Goal: Information Seeking & Learning: Learn about a topic

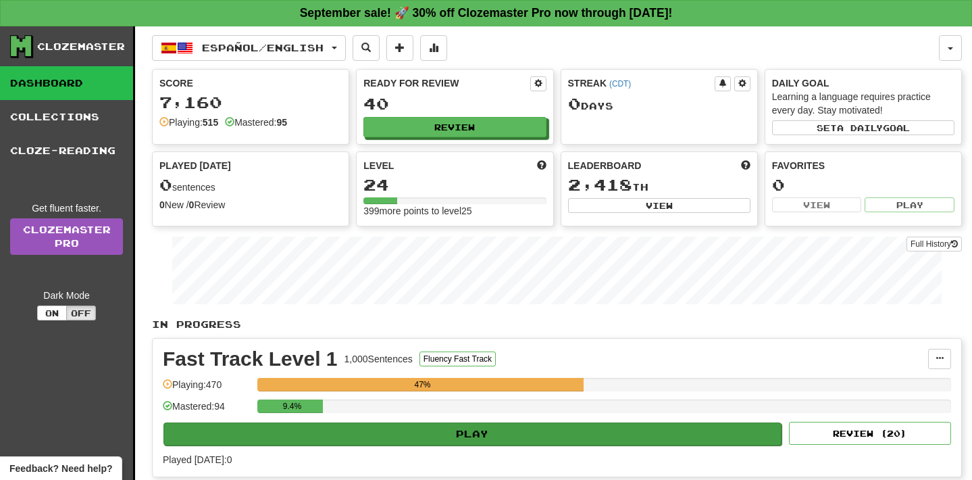
click at [473, 432] on button "Play" at bounding box center [473, 433] width 618 height 23
select select "**"
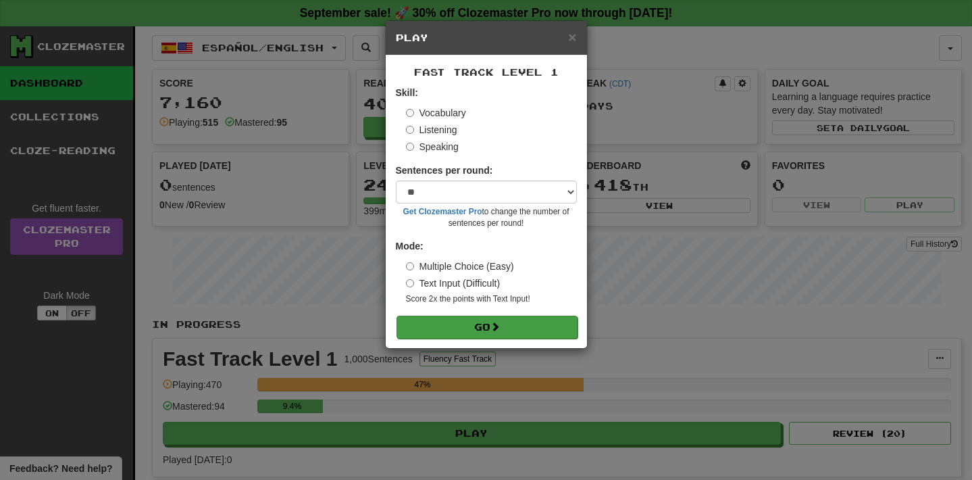
click at [482, 322] on button "Go" at bounding box center [487, 327] width 181 height 23
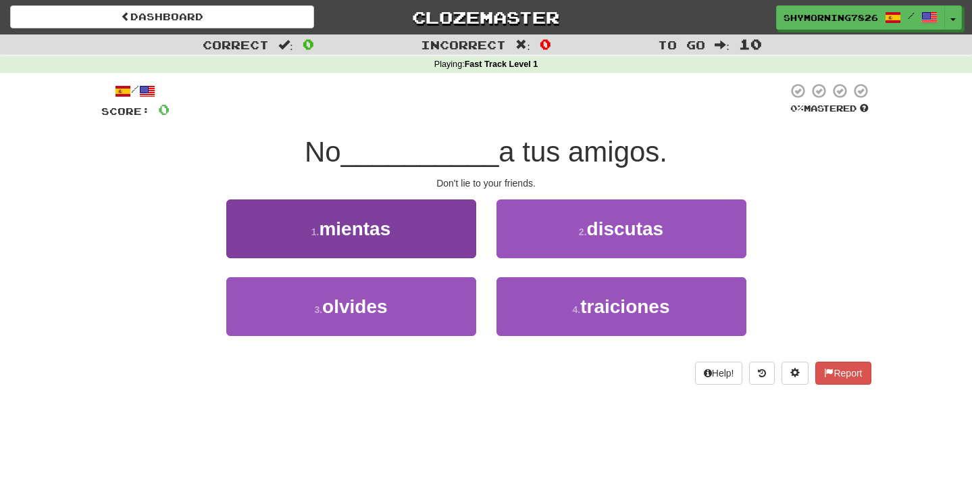
click at [388, 214] on button "1 . mientas" at bounding box center [351, 228] width 250 height 59
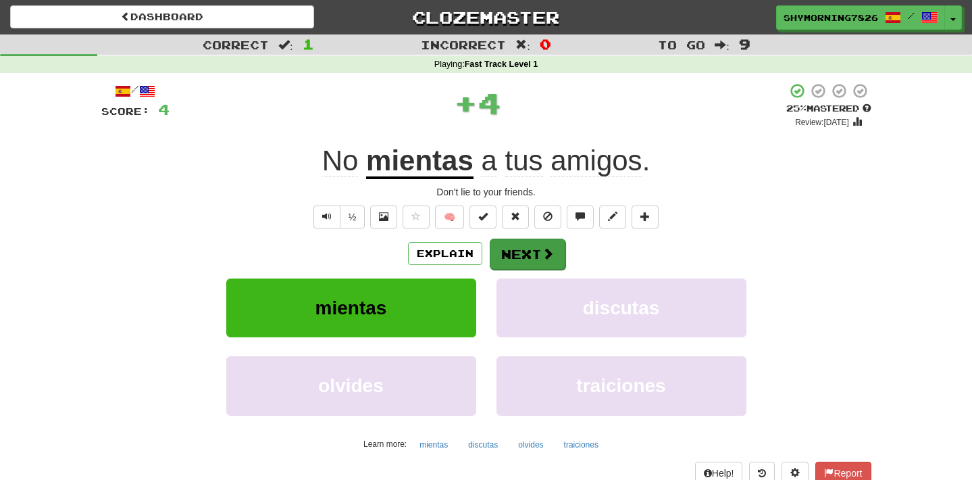
click at [542, 255] on span at bounding box center [548, 253] width 12 height 12
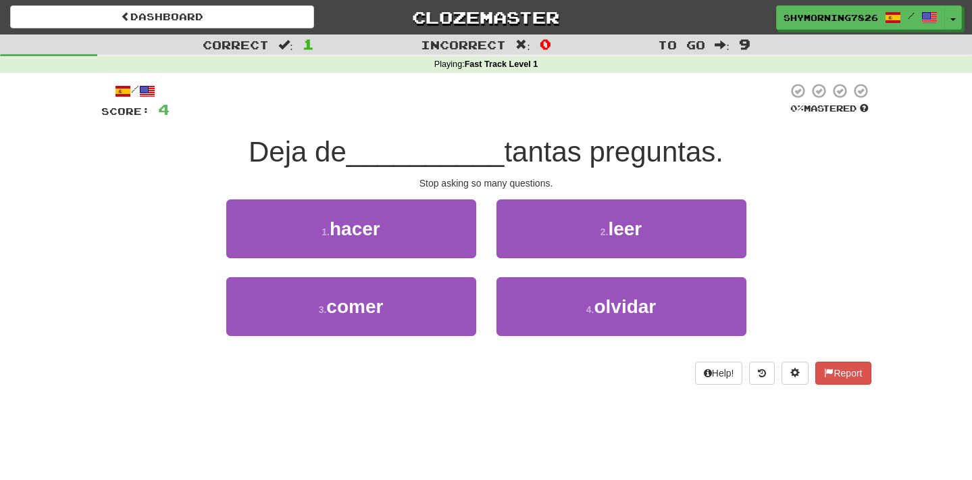
scroll to position [1, 0]
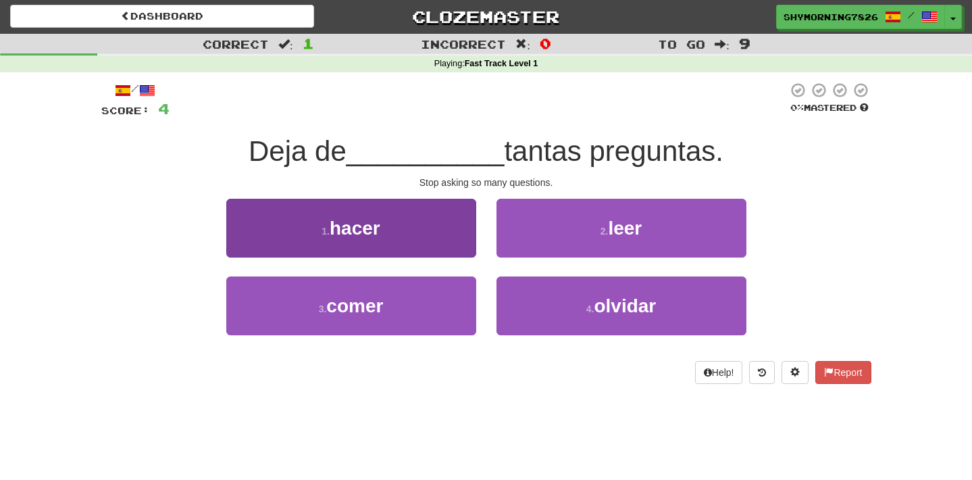
click at [391, 241] on button "1 . hacer" at bounding box center [351, 228] width 250 height 59
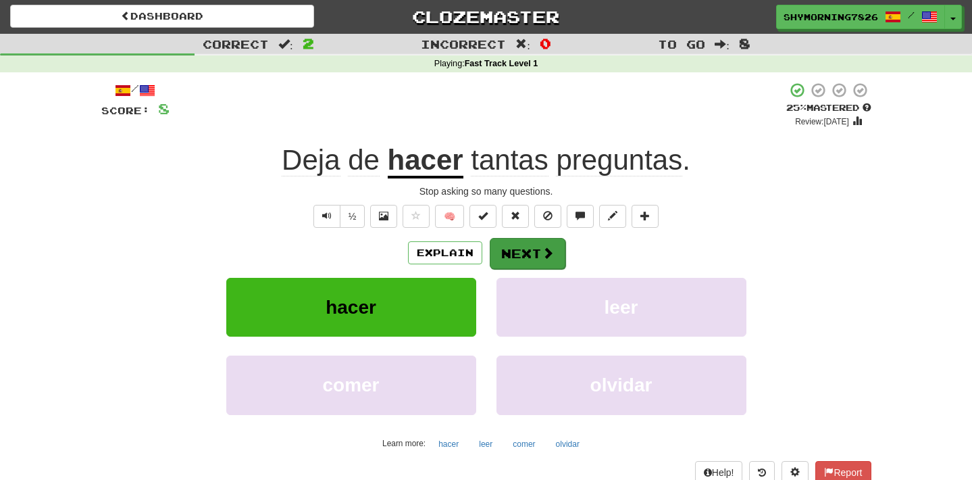
click at [513, 244] on button "Next" at bounding box center [528, 253] width 76 height 31
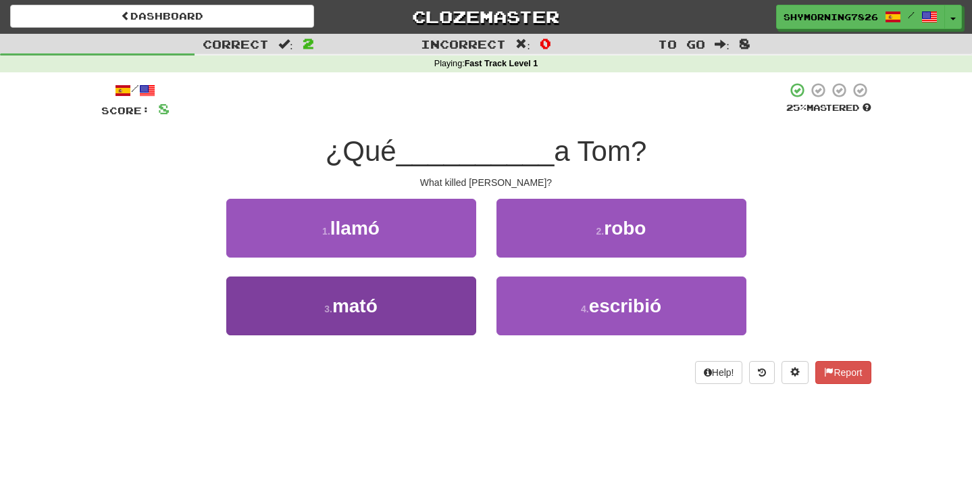
click at [431, 319] on button "3 . mató" at bounding box center [351, 305] width 250 height 59
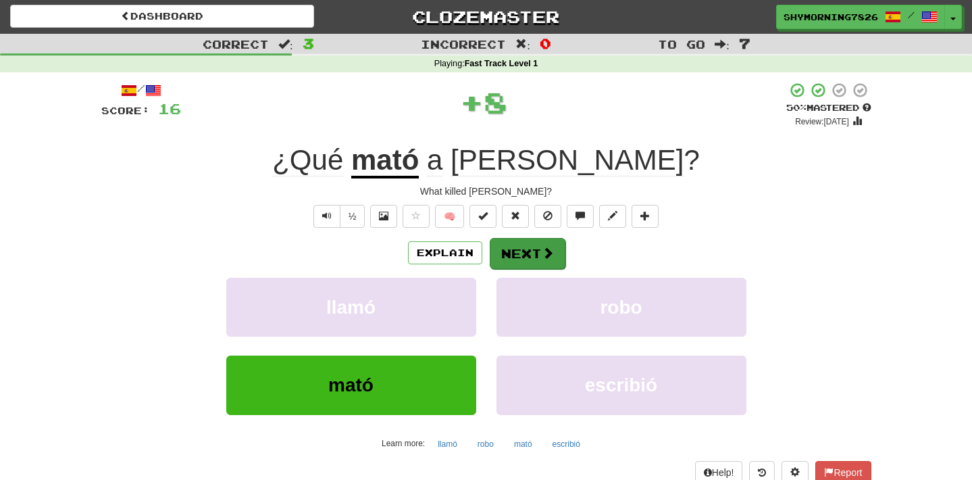
click at [534, 251] on button "Next" at bounding box center [528, 253] width 76 height 31
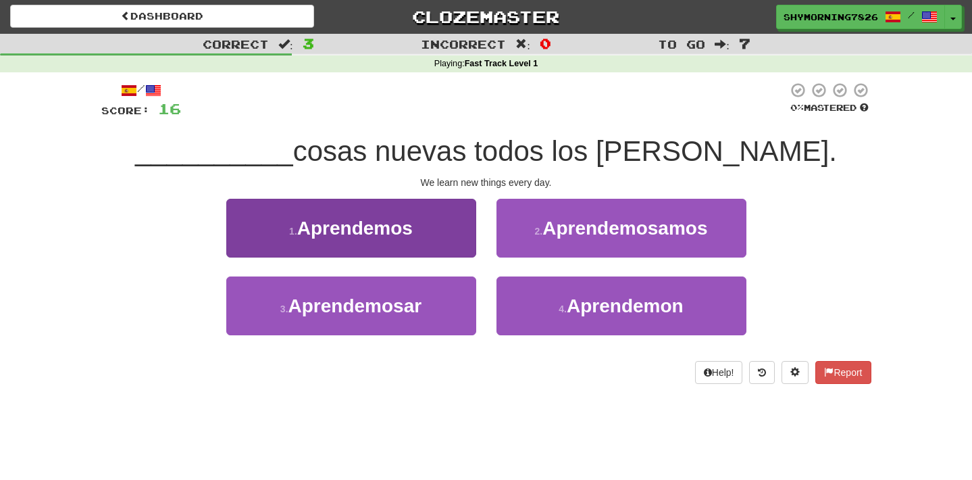
click at [412, 227] on span "Aprendemos" at bounding box center [355, 228] width 116 height 21
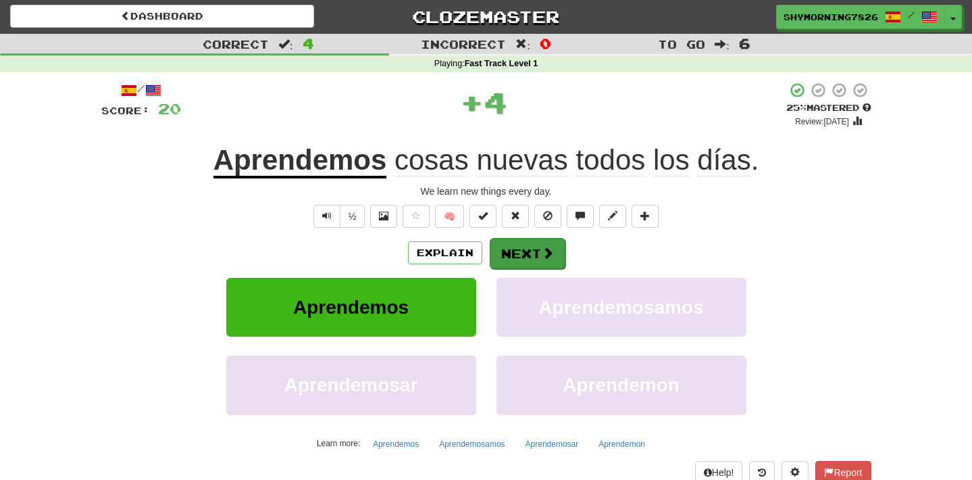
click at [535, 249] on button "Next" at bounding box center [528, 253] width 76 height 31
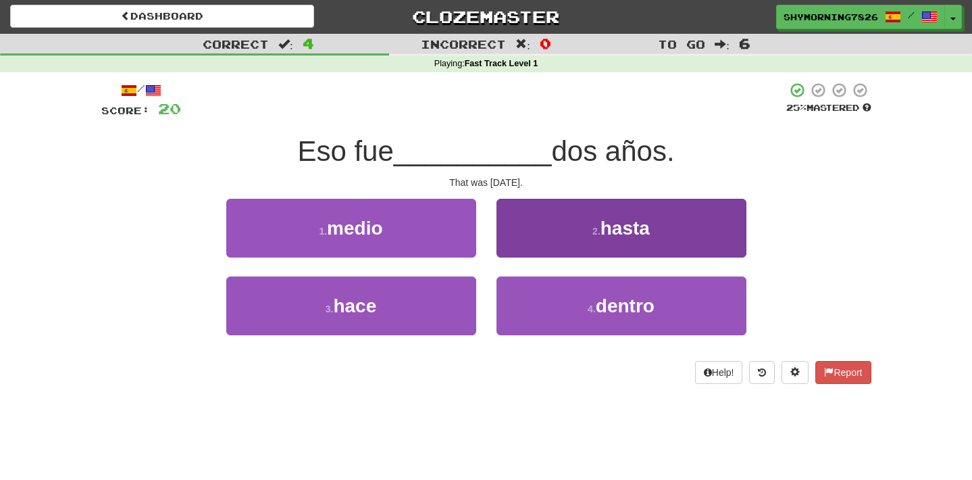
click at [666, 237] on button "2 . hasta" at bounding box center [622, 228] width 250 height 59
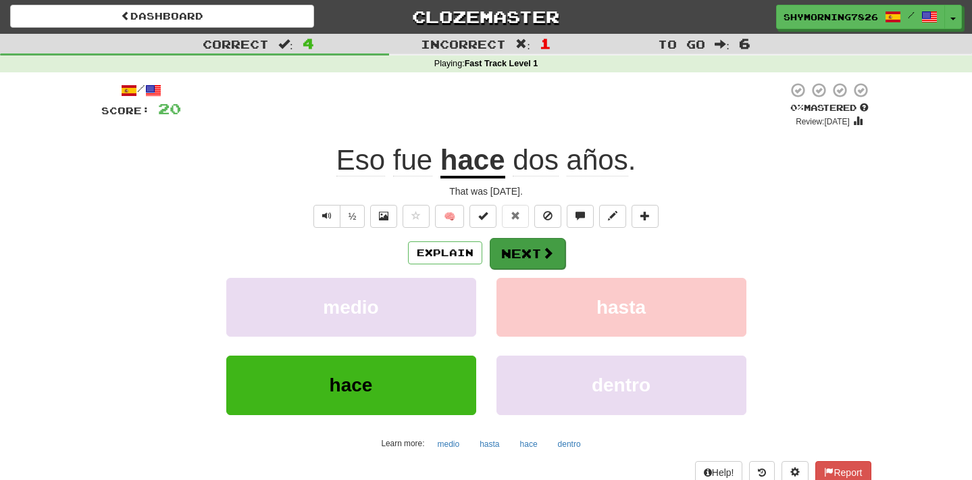
click at [547, 254] on span at bounding box center [548, 253] width 12 height 12
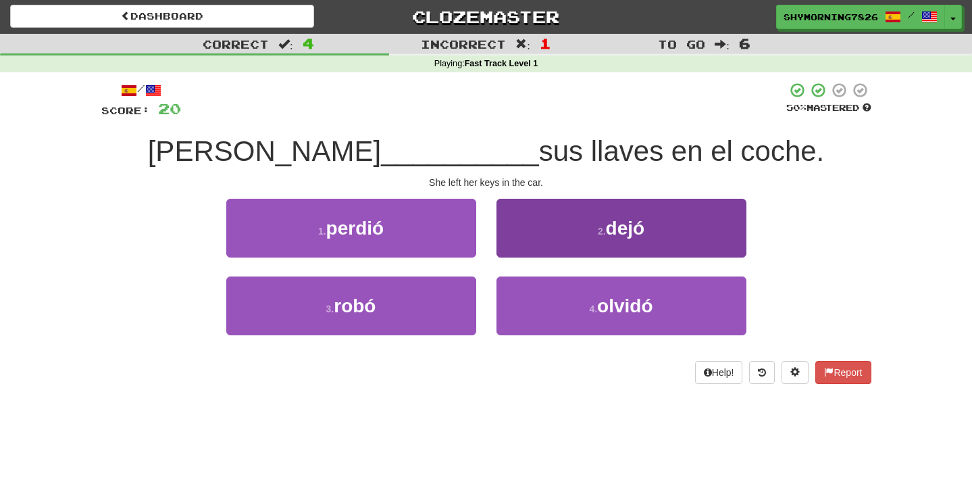
click at [672, 241] on button "2 . dejó" at bounding box center [622, 228] width 250 height 59
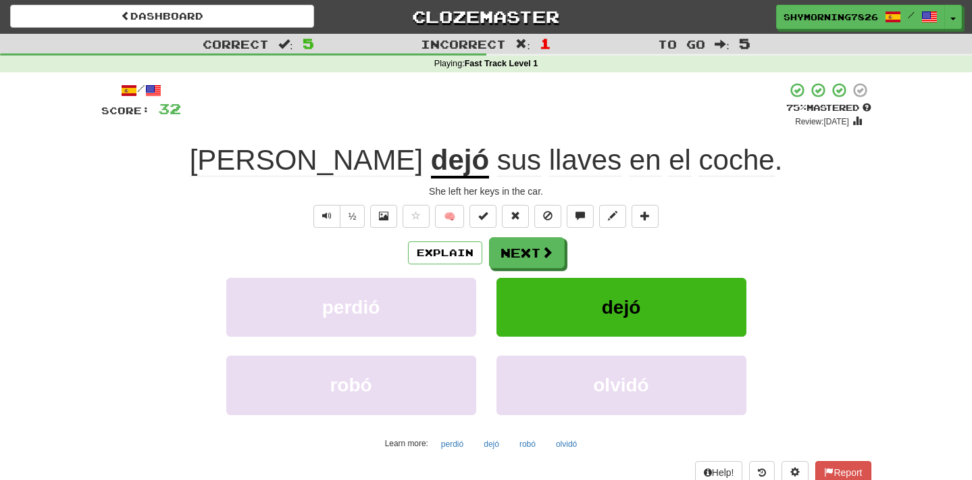
click at [431, 167] on u "dejó" at bounding box center [460, 161] width 58 height 34
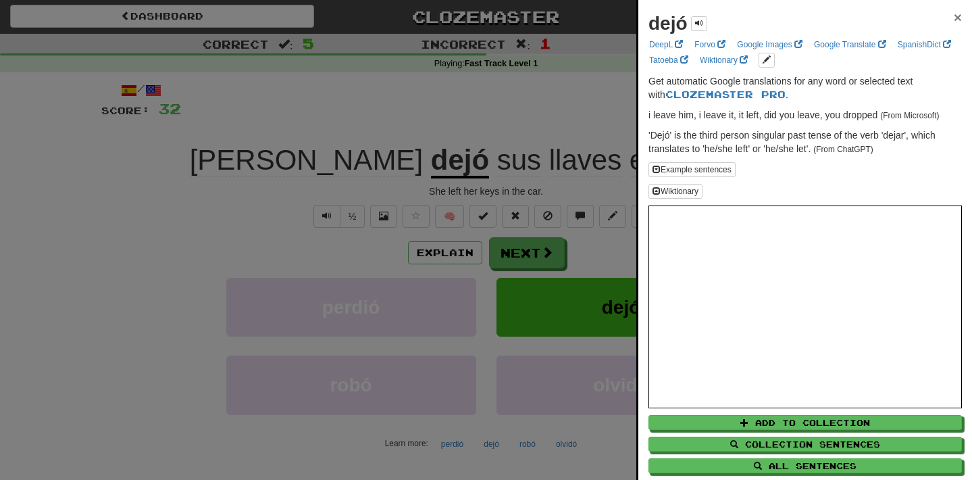
click at [958, 14] on span "×" at bounding box center [958, 17] width 8 height 16
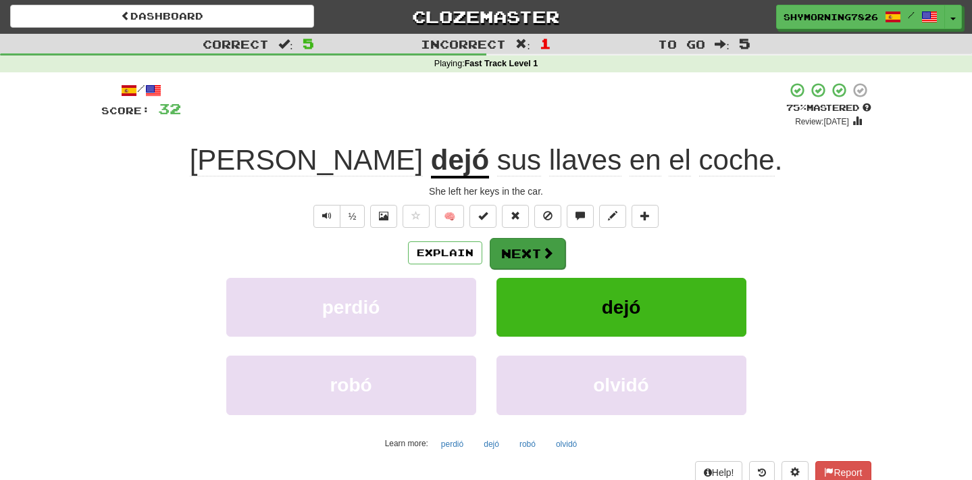
click at [542, 249] on span at bounding box center [548, 253] width 12 height 12
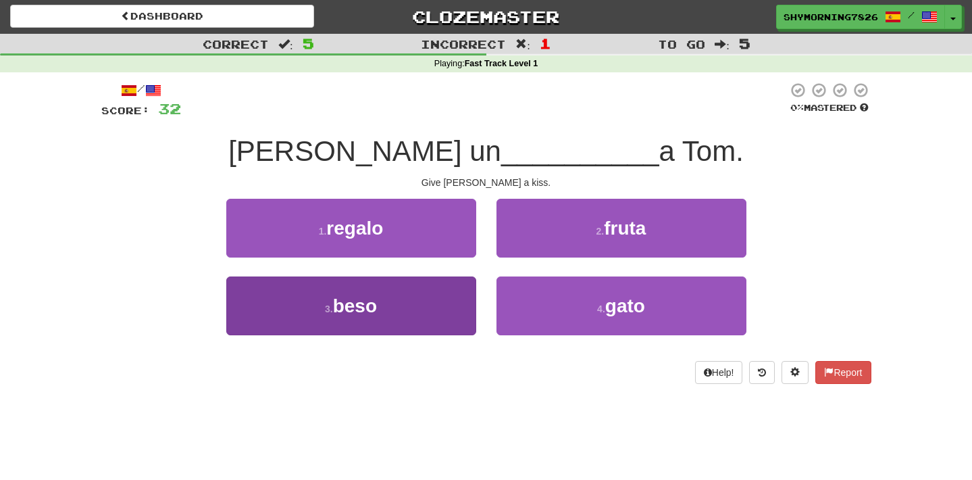
click at [432, 309] on button "3 . beso" at bounding box center [351, 305] width 250 height 59
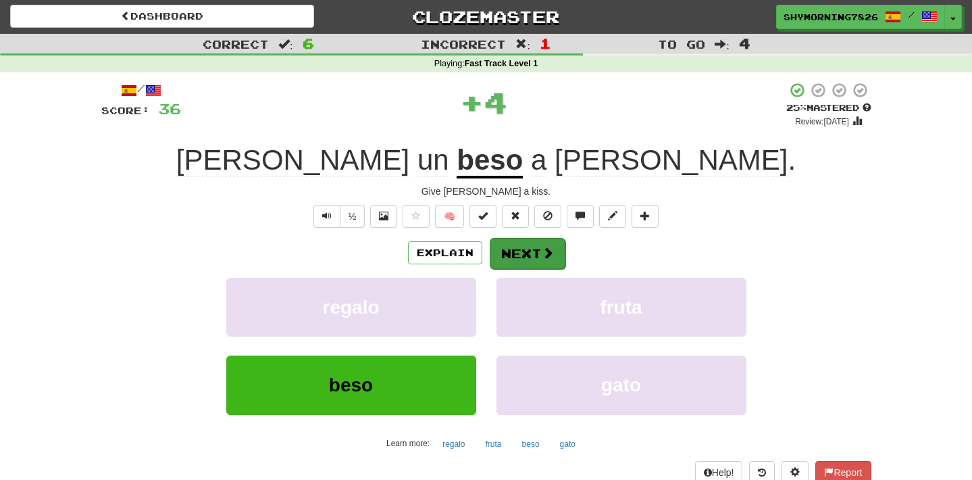
click at [538, 253] on button "Next" at bounding box center [528, 253] width 76 height 31
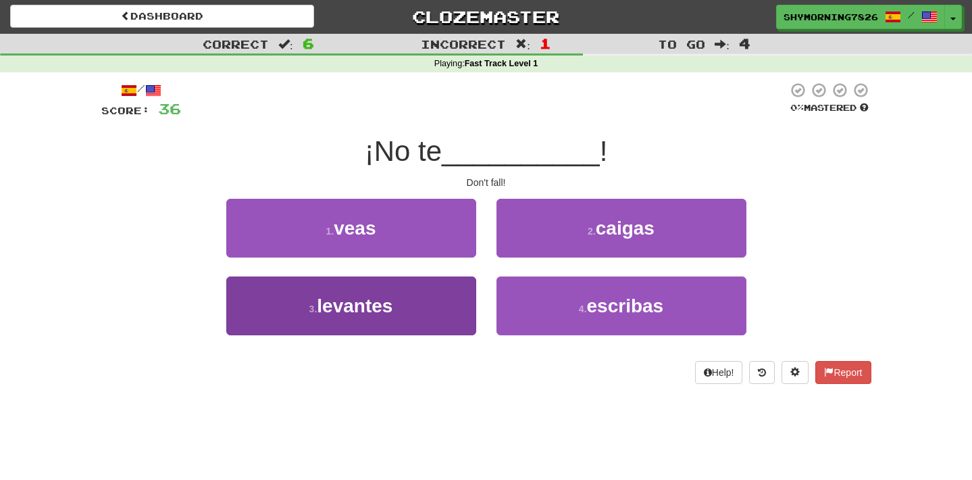
click at [425, 328] on button "3 . levantes" at bounding box center [351, 305] width 250 height 59
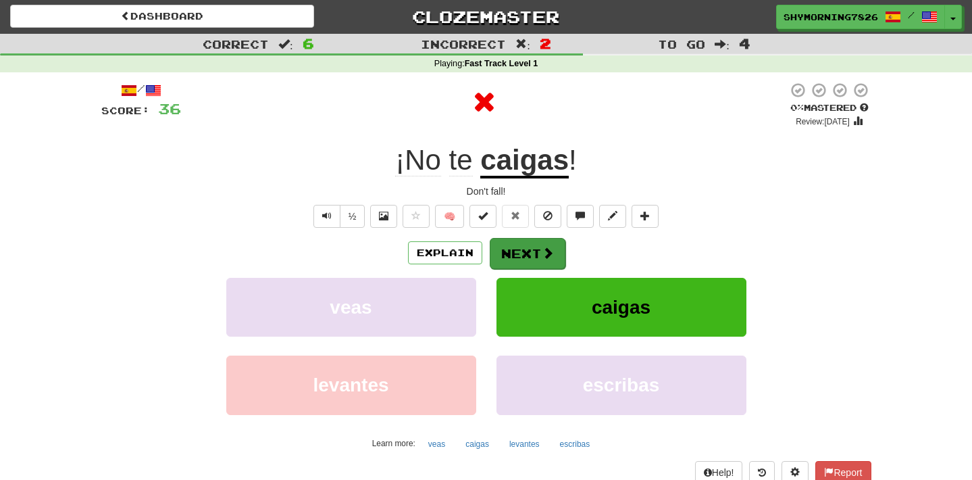
click at [527, 250] on button "Next" at bounding box center [528, 253] width 76 height 31
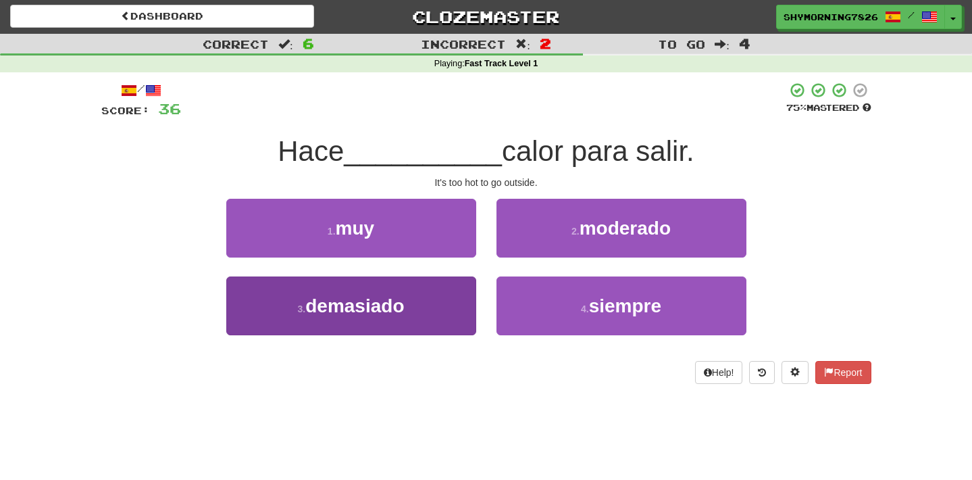
click at [420, 315] on button "3 . demasiado" at bounding box center [351, 305] width 250 height 59
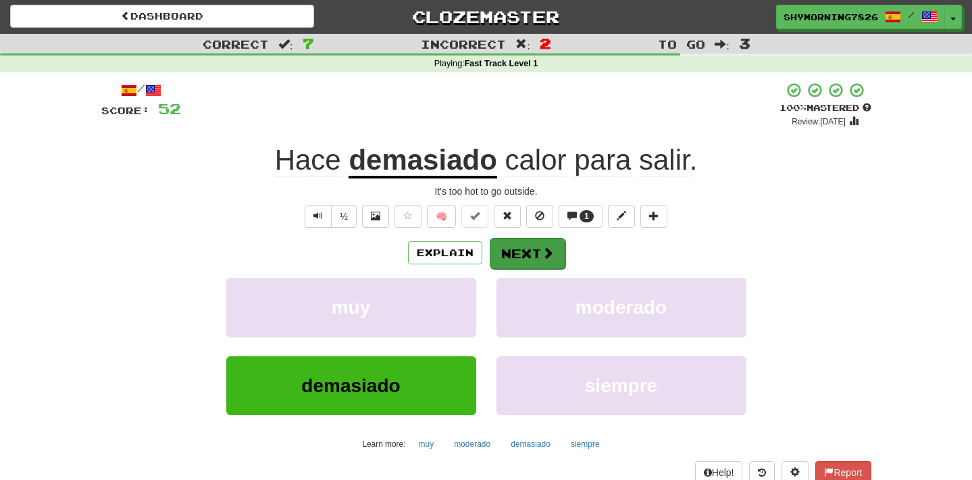
click at [534, 247] on button "Next" at bounding box center [528, 253] width 76 height 31
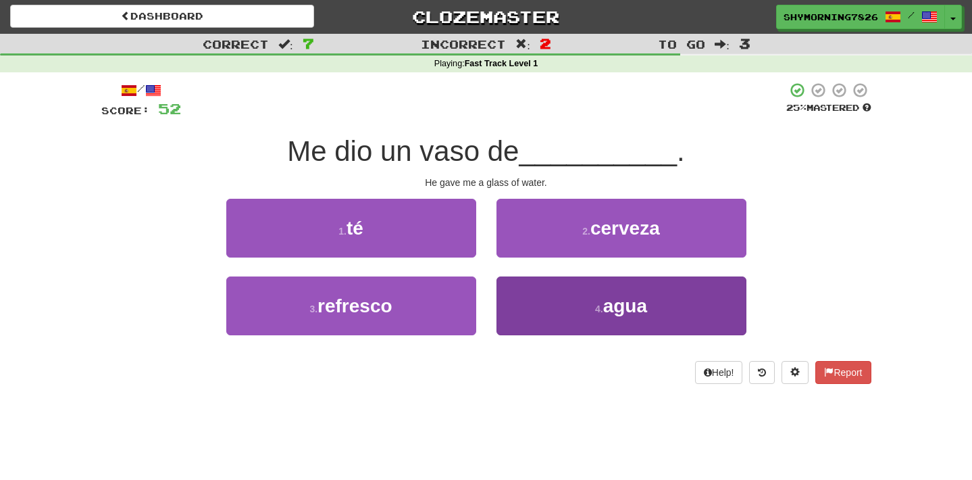
click at [572, 332] on button "4 . agua" at bounding box center [622, 305] width 250 height 59
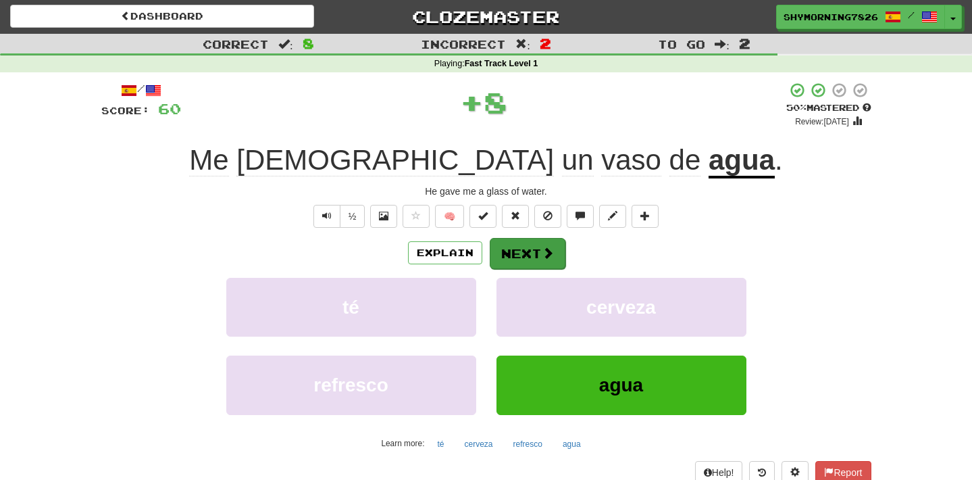
click at [545, 255] on span at bounding box center [548, 253] width 12 height 12
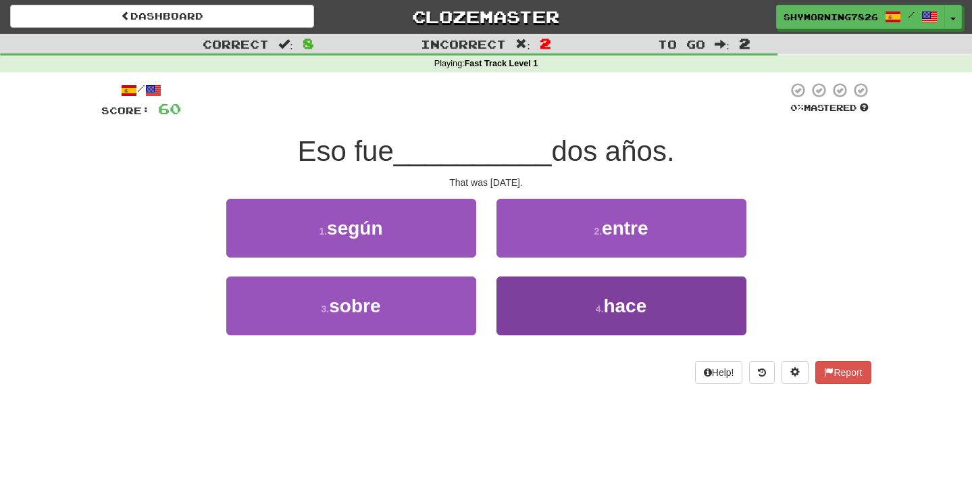
click at [556, 318] on button "4 . hace" at bounding box center [622, 305] width 250 height 59
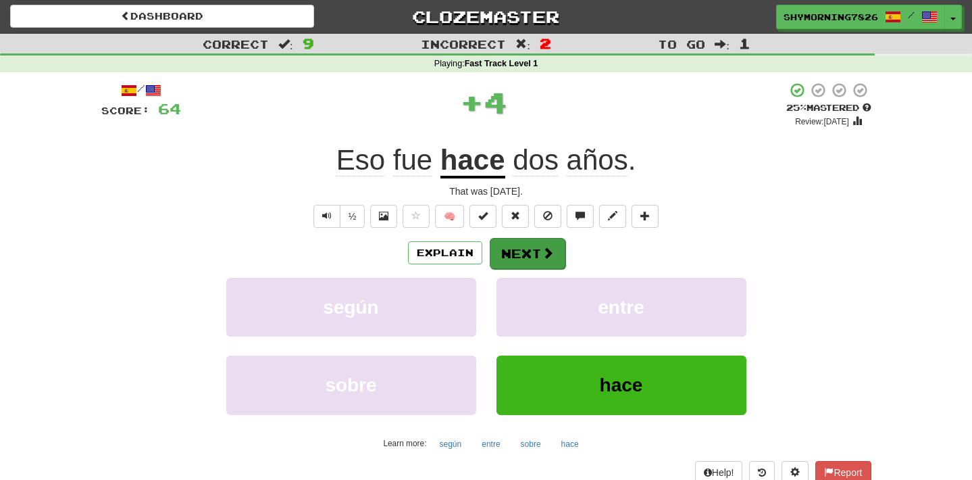
click at [542, 253] on span at bounding box center [548, 253] width 12 height 12
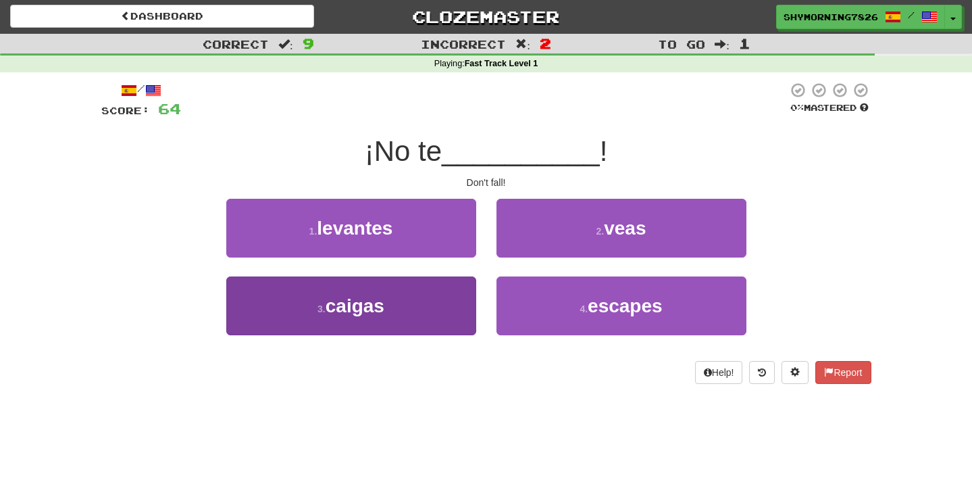
click at [447, 312] on button "3 . caigas" at bounding box center [351, 305] width 250 height 59
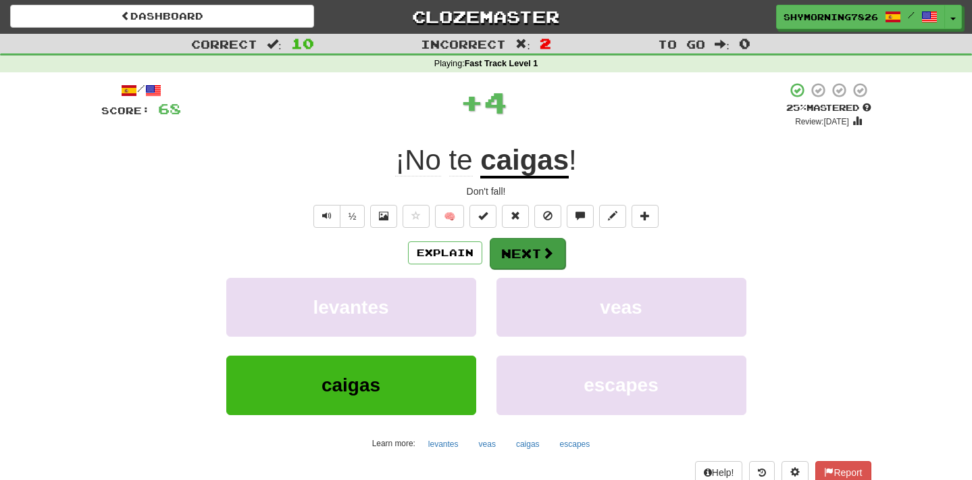
click at [527, 245] on button "Next" at bounding box center [528, 253] width 76 height 31
